Goal: Task Accomplishment & Management: Use online tool/utility

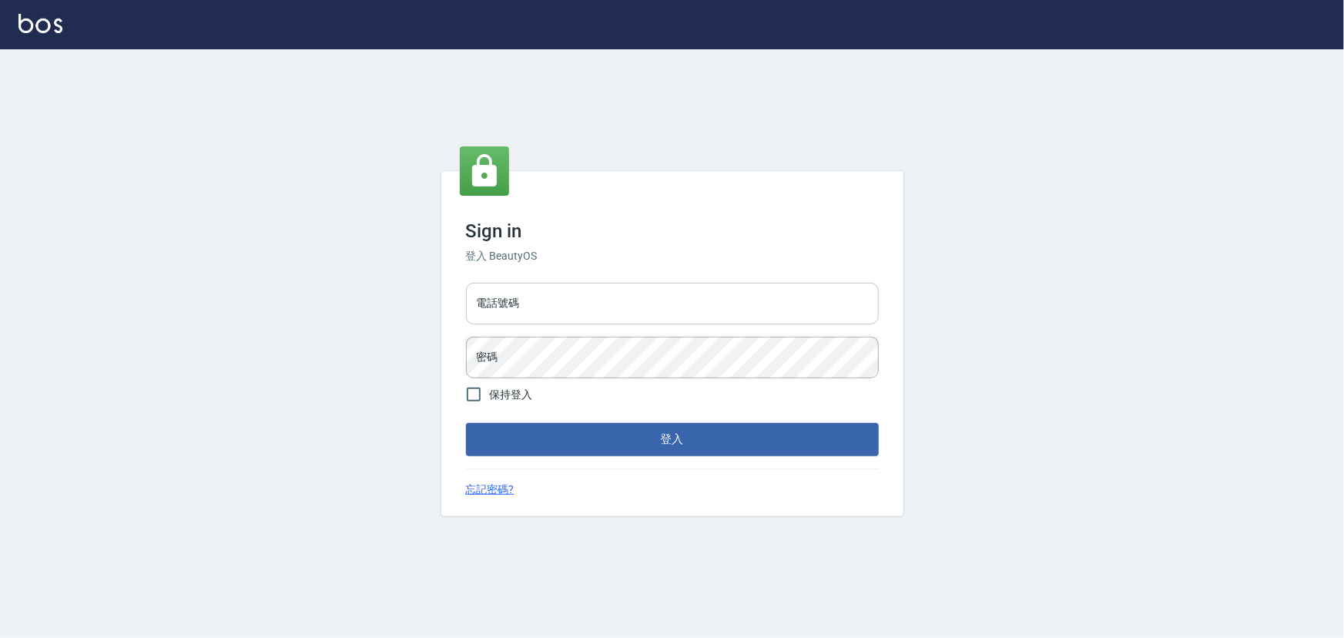
click at [666, 303] on input "電話號碼" at bounding box center [672, 304] width 413 height 42
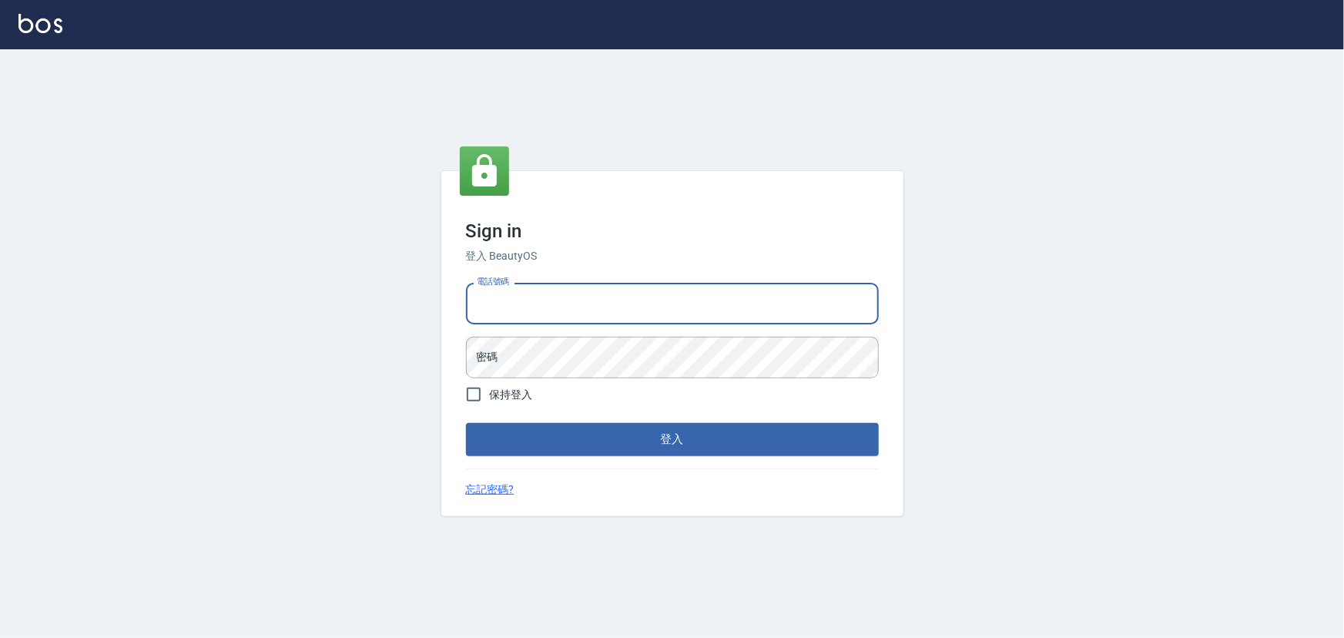
type input "0936888819"
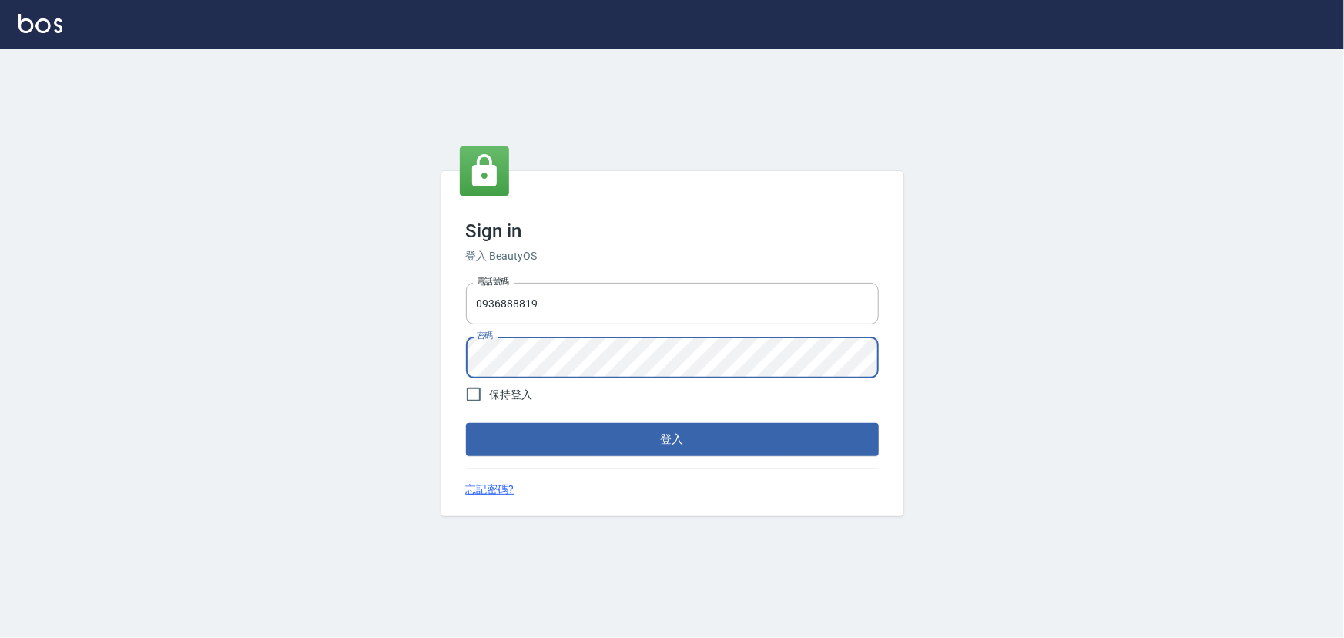
click at [466, 423] on button "登入" at bounding box center [672, 439] width 413 height 32
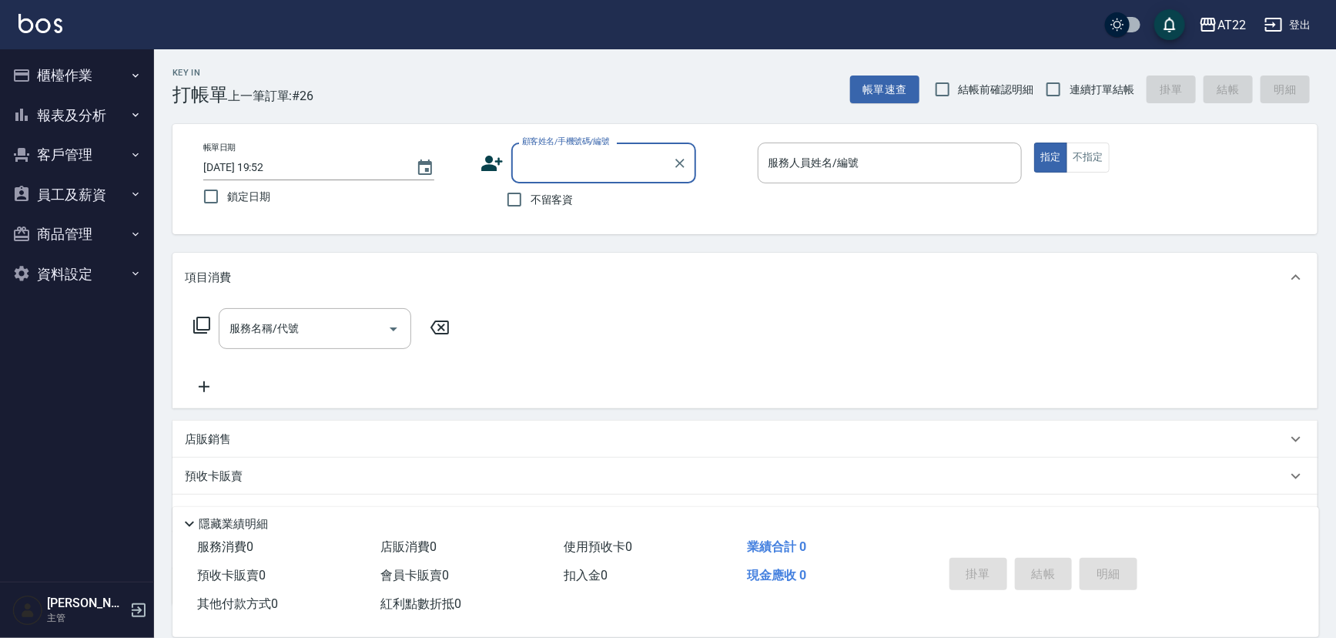
click at [116, 200] on button "員工及薪資" at bounding box center [77, 195] width 142 height 40
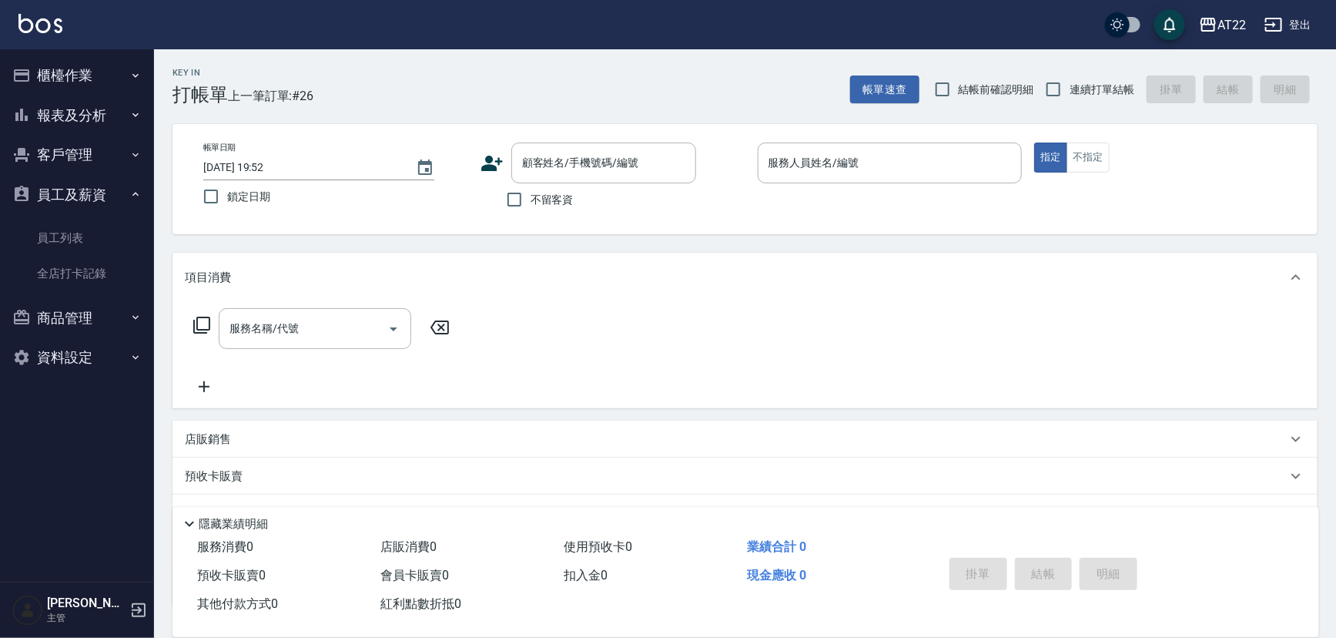
click at [86, 196] on button "員工及薪資" at bounding box center [77, 195] width 142 height 40
click at [92, 159] on button "客戶管理" at bounding box center [77, 155] width 142 height 40
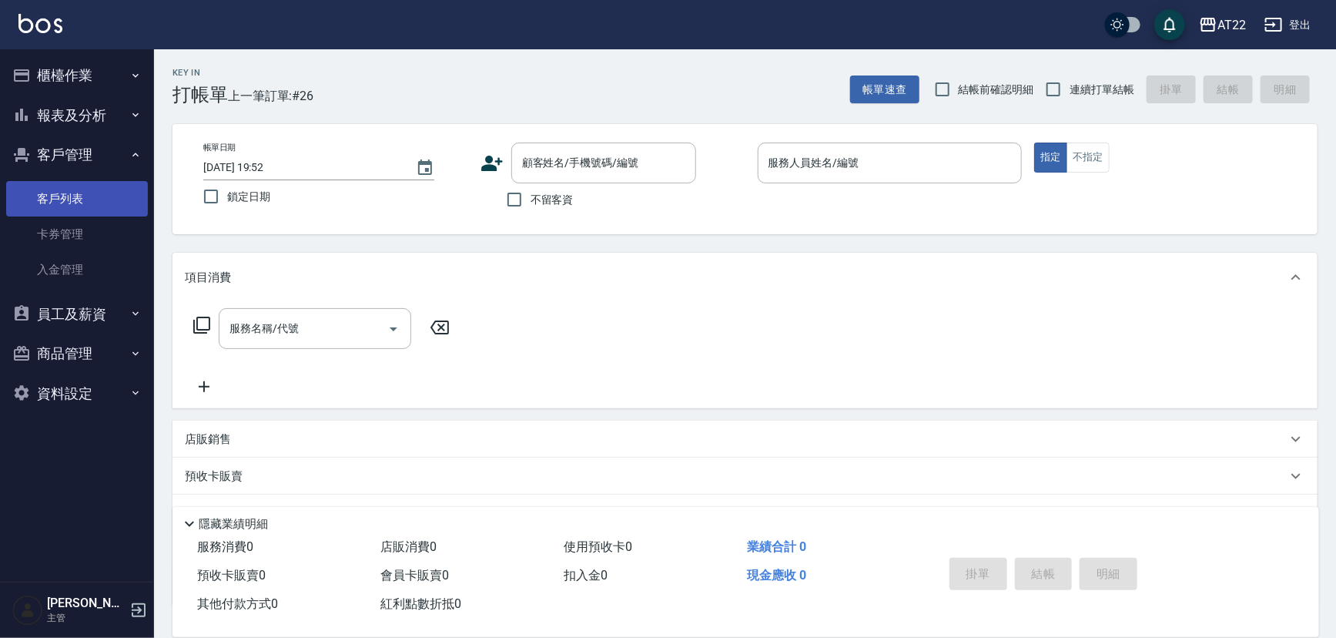
click at [72, 184] on link "客戶列表" at bounding box center [77, 198] width 142 height 35
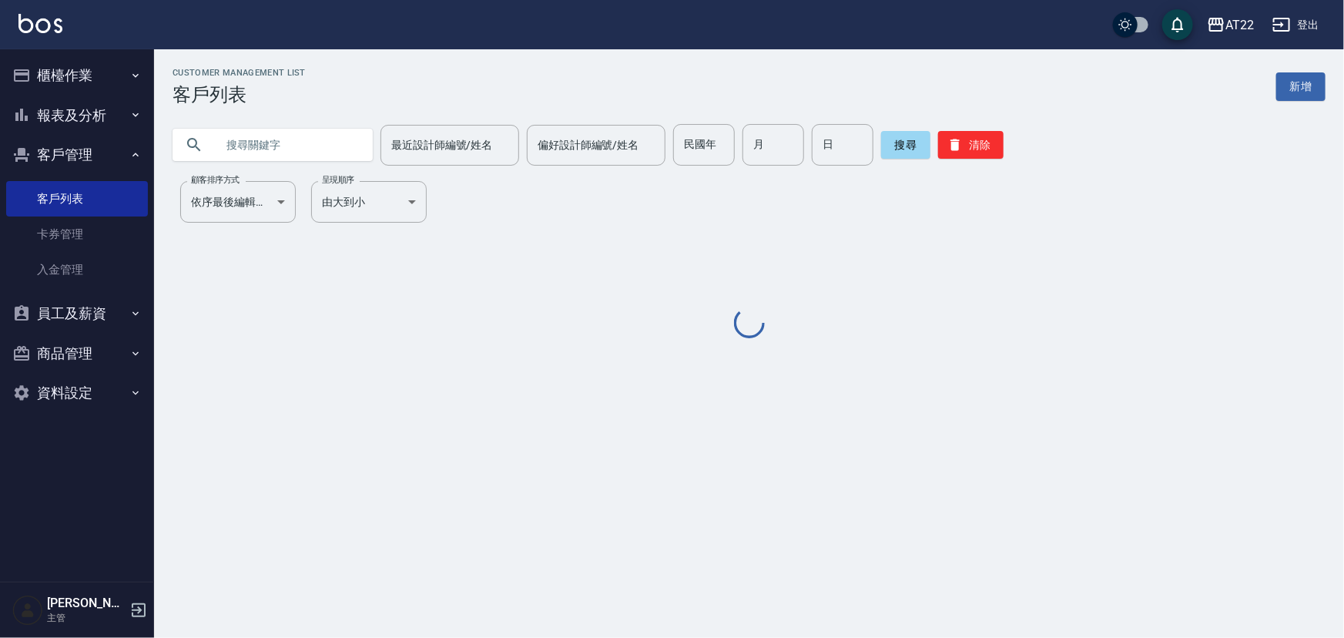
click at [345, 136] on input "text" at bounding box center [288, 145] width 145 height 42
paste input "0968962890"
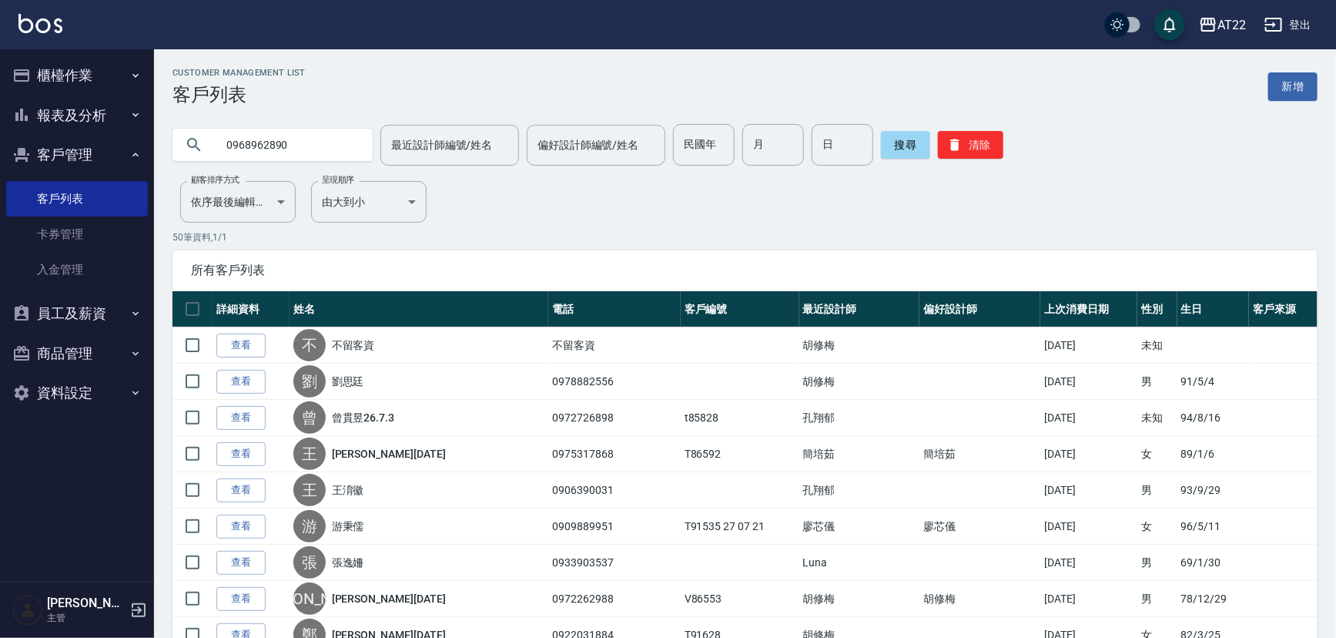
click at [226, 146] on input "0968962890" at bounding box center [288, 145] width 145 height 42
click at [230, 145] on input "0968962890" at bounding box center [288, 145] width 145 height 42
type input "0968962890"
click at [907, 143] on button "搜尋" at bounding box center [905, 145] width 49 height 28
